Goal: Contribute content: Add original content to the website for others to see

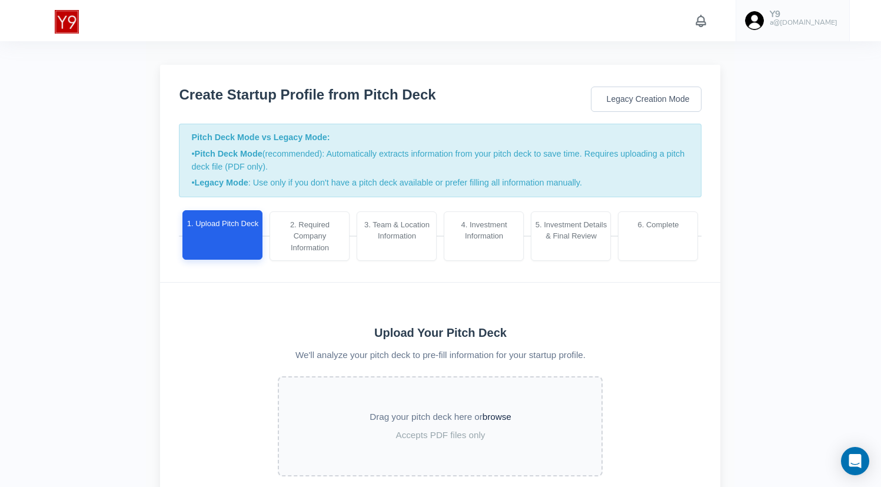
click at [814, 26] on h6 "a@[DOMAIN_NAME]" at bounding box center [804, 23] width 68 height 8
click at [795, 86] on link "Upload data" at bounding box center [782, 89] width 146 height 20
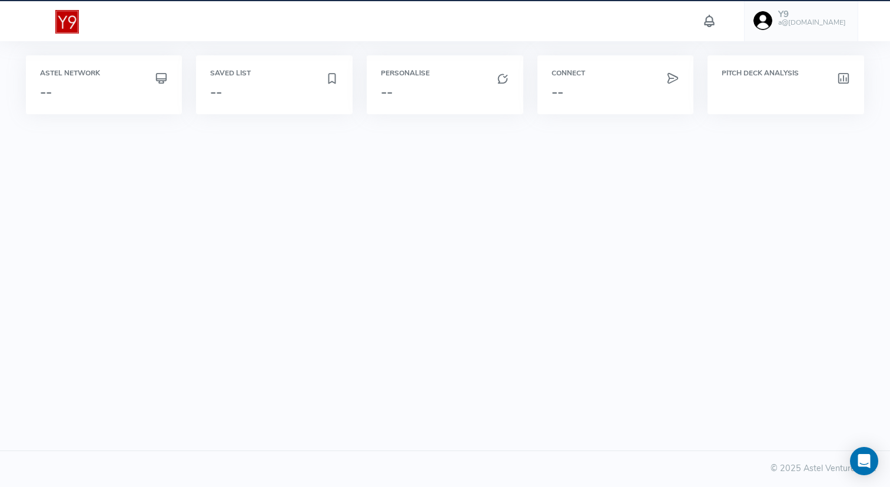
click at [832, 22] on h6 "a@[DOMAIN_NAME]" at bounding box center [812, 23] width 68 height 8
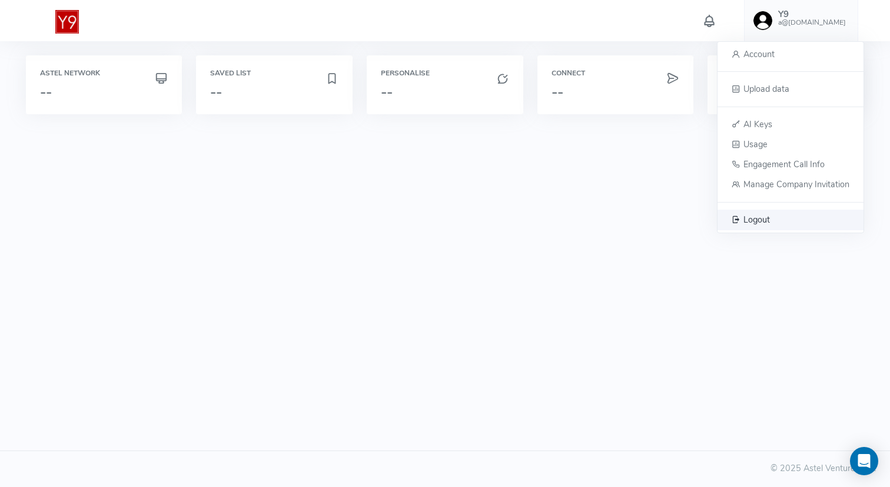
click at [768, 222] on span "Logout" at bounding box center [756, 219] width 26 height 12
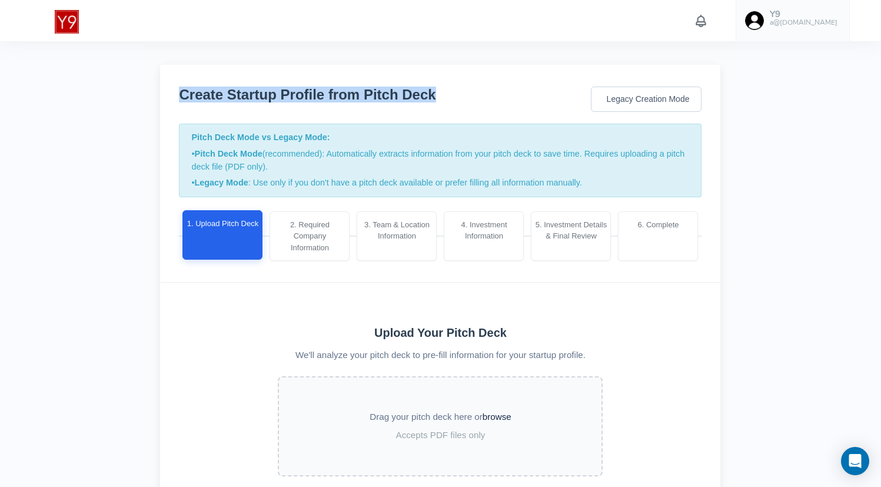
drag, startPoint x: 173, startPoint y: 84, endPoint x: 434, endPoint y: 95, distance: 261.4
click at [434, 95] on div "Create Startup Profile from Pitch Deck Legacy Creation Mode Pitch Deck Mode vs …" at bounding box center [440, 174] width 560 height 218
click at [434, 95] on div "Create Startup Profile from Pitch Deck Legacy Creation Mode" at bounding box center [440, 98] width 522 height 35
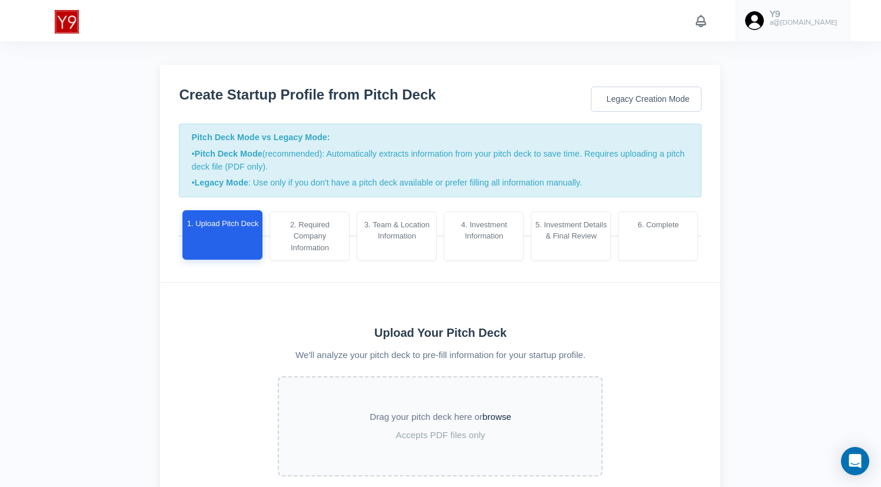
click at [188, 87] on h3 "Create Startup Profile from Pitch Deck" at bounding box center [307, 94] width 257 height 15
drag, startPoint x: 188, startPoint y: 86, endPoint x: 488, endPoint y: 86, distance: 300.7
click at [490, 86] on div "Create Startup Profile from Pitch Deck Legacy Creation Mode" at bounding box center [440, 98] width 522 height 35
click at [488, 86] on div "Create Startup Profile from Pitch Deck Legacy Creation Mode" at bounding box center [440, 98] width 522 height 35
click at [156, 94] on div "Create Startup Profile from Pitch Deck Legacy Creation Mode Pitch Deck Mode vs …" at bounding box center [440, 319] width 588 height 557
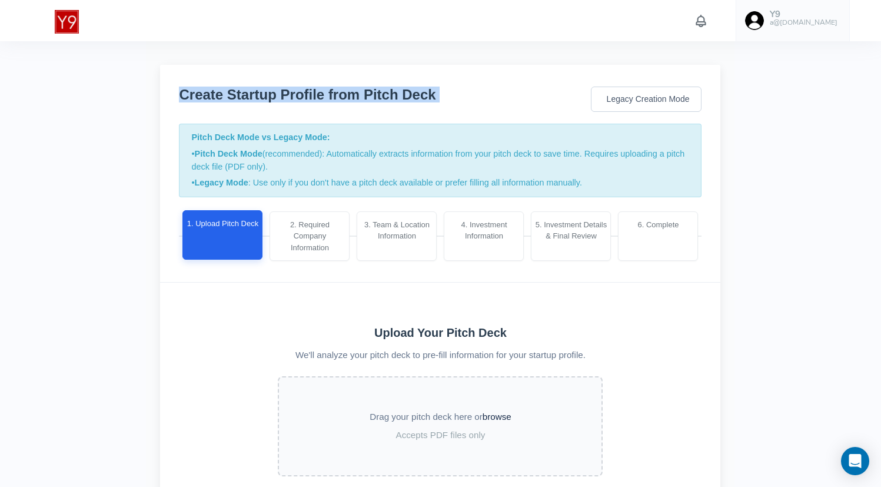
drag, startPoint x: 156, startPoint y: 94, endPoint x: 432, endPoint y: 94, distance: 276.5
click at [432, 94] on div "Create Startup Profile from Pitch Deck Legacy Creation Mode Pitch Deck Mode vs …" at bounding box center [440, 319] width 588 height 557
click at [431, 94] on div "Create Startup Profile from Pitch Deck Legacy Creation Mode" at bounding box center [440, 98] width 522 height 35
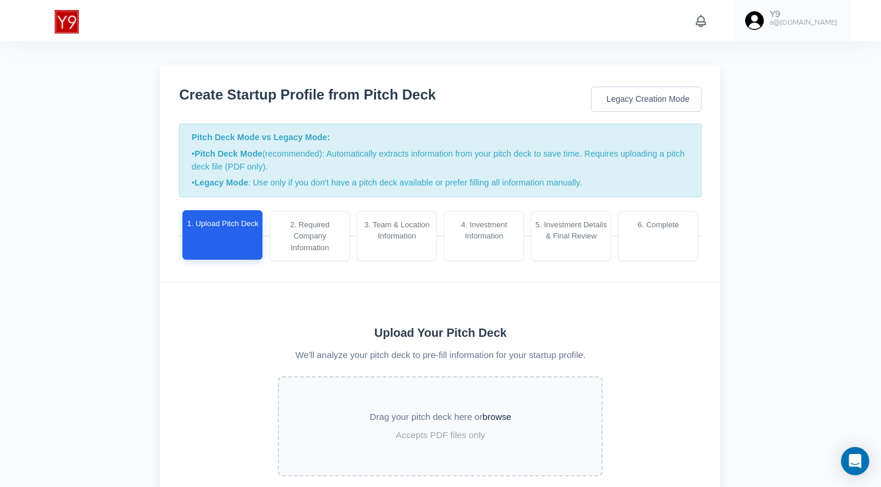
click at [800, 31] on link "Y9 a@[DOMAIN_NAME]" at bounding box center [792, 20] width 114 height 41
click at [756, 85] on span "Upload data" at bounding box center [758, 89] width 46 height 12
